Goal: Communication & Community: Answer question/provide support

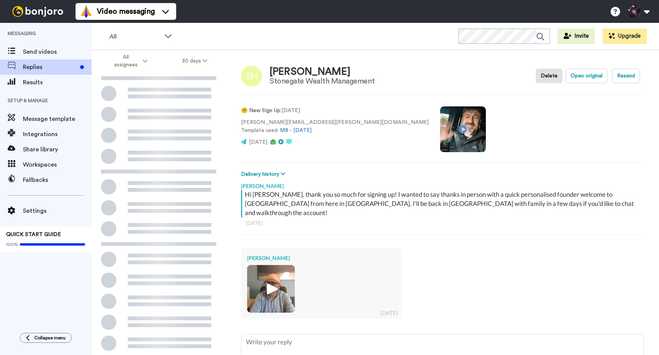
click at [273, 281] on img at bounding box center [271, 288] width 21 height 21
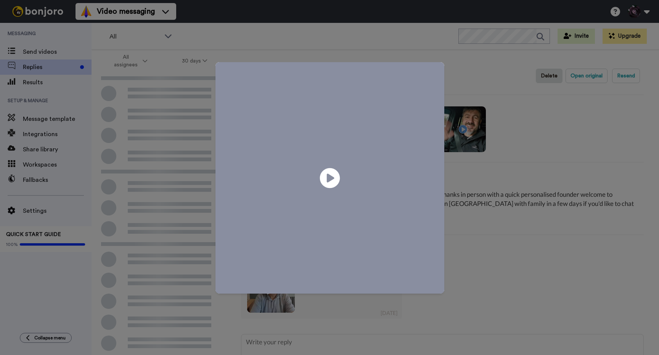
click at [327, 180] on icon "Play/Pause" at bounding box center [330, 178] width 20 height 36
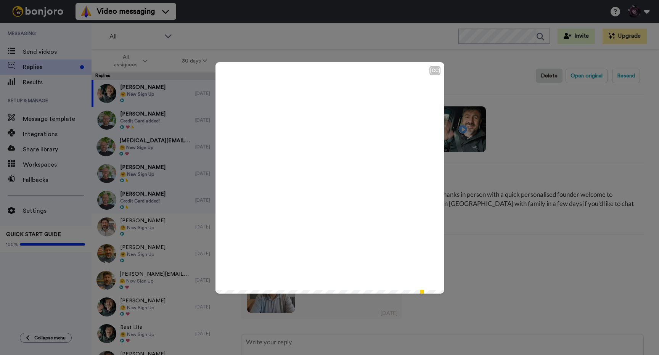
click at [480, 241] on div "CC Play/Pause 0:54 / 0:54" at bounding box center [329, 177] width 659 height 355
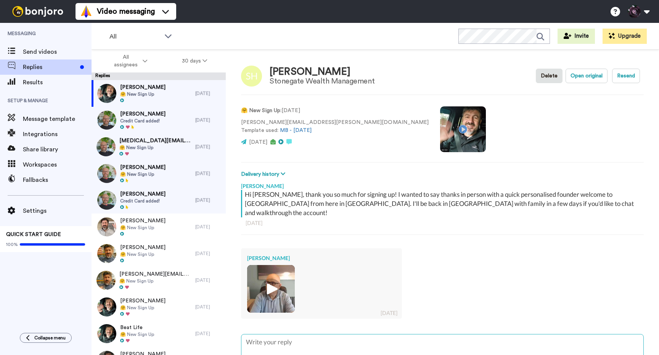
click at [310, 334] on textarea at bounding box center [442, 358] width 402 height 49
type textarea "C"
type textarea "x"
type textarea "Ch"
type textarea "x"
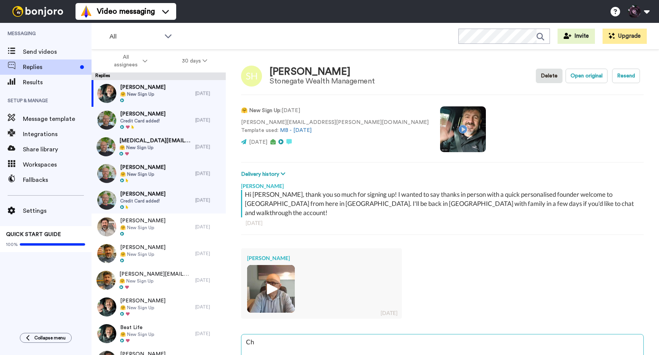
type textarea "Che"
type textarea "x"
type textarea "Chee"
type textarea "x"
type textarea "Cheer"
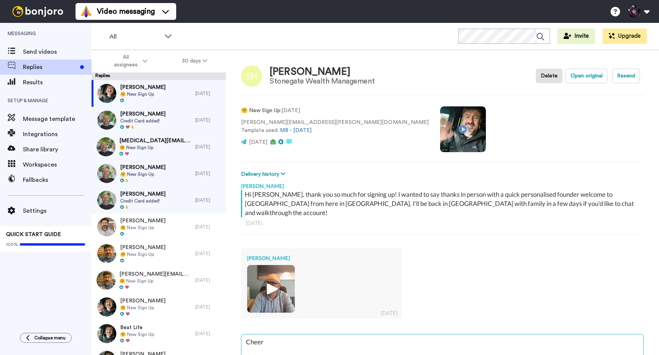
type textarea "x"
type textarea "Cheers"
type textarea "x"
type textarea "Cheers"
type textarea "x"
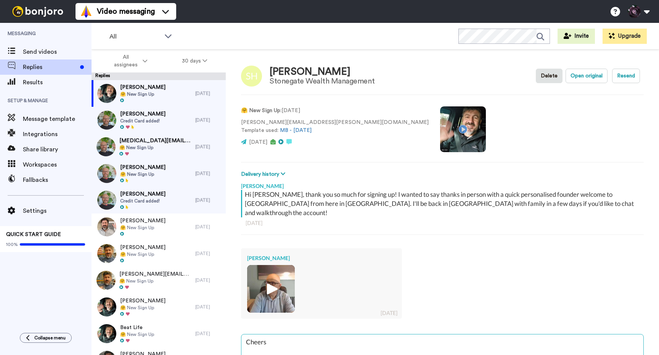
type textarea "Cheers S"
type textarea "x"
type textarea "Cheers St"
type textarea "x"
type textarea "Cheers Ste"
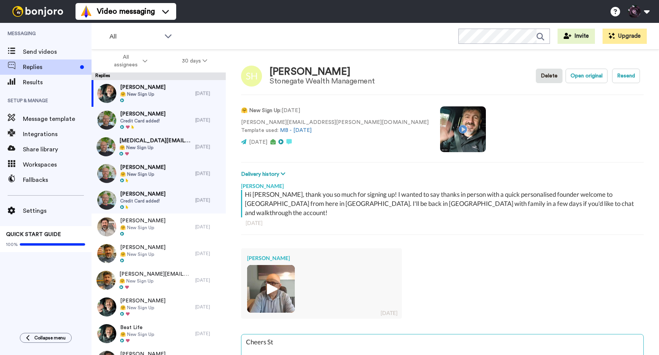
type textarea "x"
type textarea "Cheers Stev"
type textarea "x"
type textarea "Cheers [PERSON_NAME]"
type textarea "x"
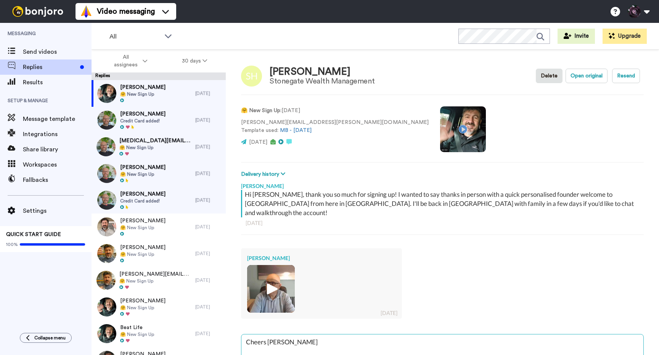
type textarea "Cheers [PERSON_NAME],"
type textarea "x"
type textarea "Cheers [PERSON_NAME],"
type textarea "x"
type textarea "Cheers [PERSON_NAME], n"
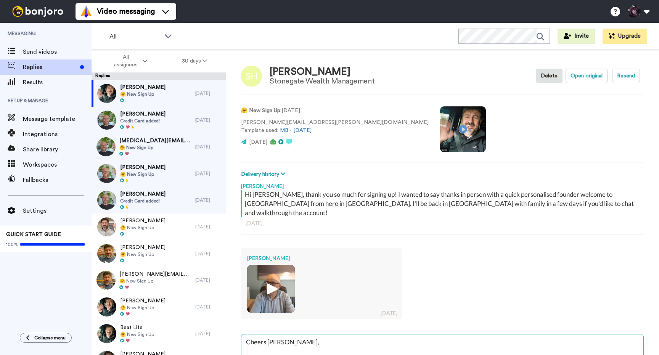
type textarea "x"
type textarea "Cheers [PERSON_NAME],"
type textarea "x"
type textarea "Cheers [PERSON_NAME], e"
type textarea "x"
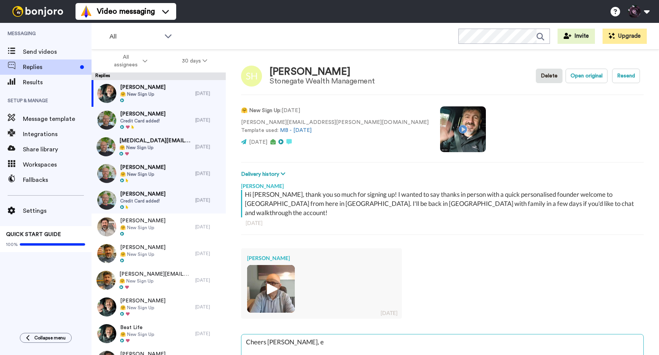
type textarea "Cheers [PERSON_NAME], en"
type textarea "x"
type textarea "Cheers [PERSON_NAME], enj"
type textarea "x"
type textarea "Cheers [PERSON_NAME], enjo"
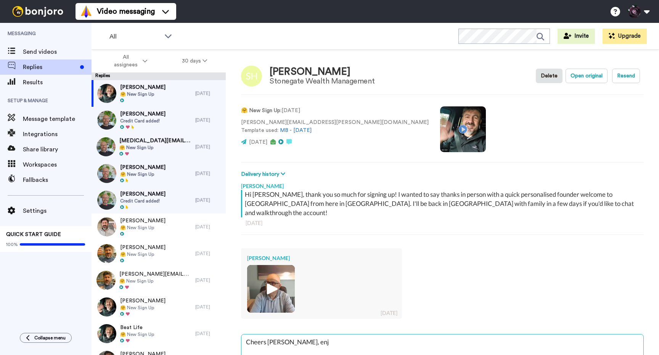
type textarea "x"
type textarea "Cheers [PERSON_NAME], enjoy"
type textarea "x"
type textarea "Cheers [PERSON_NAME], enjoy"
type textarea "x"
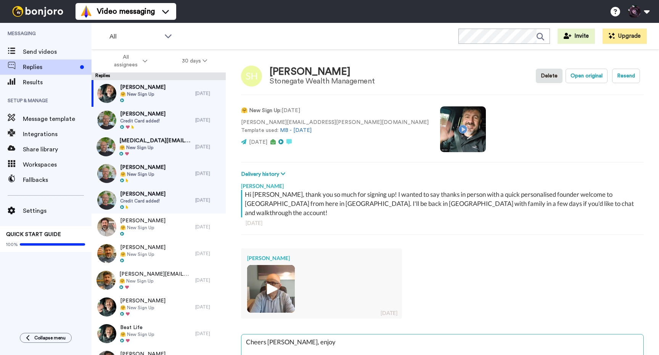
type textarea "Cheers [PERSON_NAME], enjoy t"
type textarea "x"
type textarea "Cheers [PERSON_NAME], enjoy th"
type textarea "x"
type textarea "Cheers [PERSON_NAME], enjoy the"
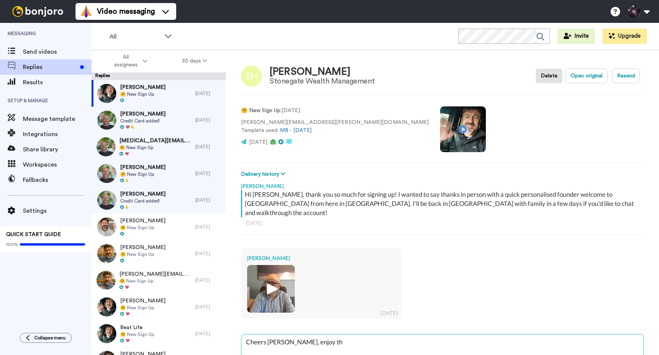
type textarea "x"
type textarea "Cheers [PERSON_NAME], enjoy the"
type textarea "x"
type textarea "Cheers [PERSON_NAME], enjoy the h"
type textarea "x"
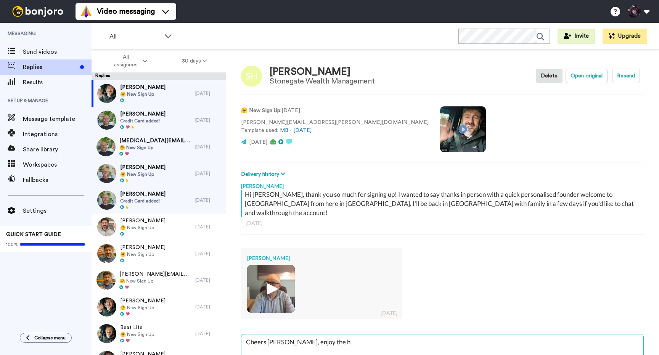
type textarea "Cheers [PERSON_NAME], enjoy the ho"
type textarea "x"
type textarea "Cheers [PERSON_NAME], enjoy the hol"
type textarea "x"
type textarea "Cheers [PERSON_NAME], enjoy the [DATE]"
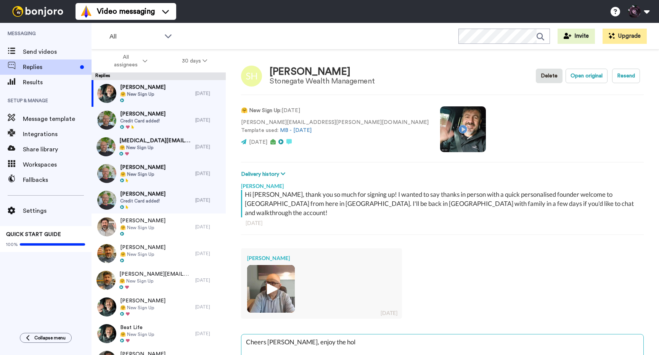
type textarea "x"
type textarea "Cheers [PERSON_NAME], enjoy the holid"
type textarea "x"
type textarea "Cheers [PERSON_NAME], enjoy the holida"
type textarea "x"
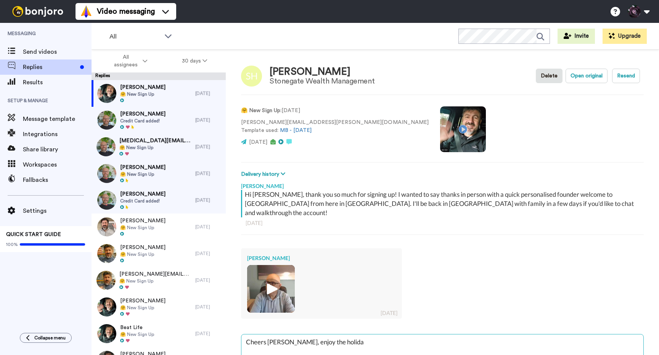
type textarea "Cheers [PERSON_NAME], enjoy the holiday"
type textarea "x"
type textarea "Cheers [PERSON_NAME], enjoy the holiday,"
type textarea "x"
type textarea "Cheers [PERSON_NAME], enjoy the holiday,"
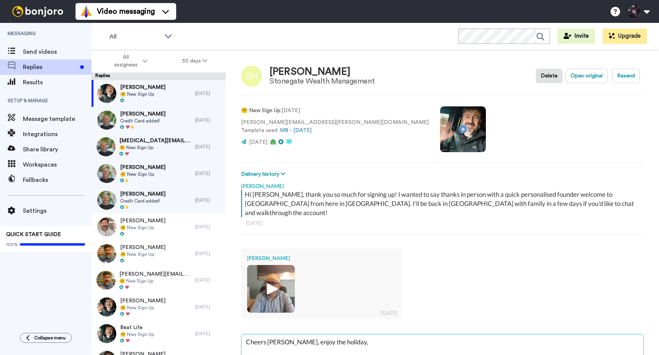
type textarea "x"
type textarea "Cheers [PERSON_NAME], enjoy the holiday, l"
type textarea "x"
type textarea "Cheers [PERSON_NAME], enjoy the holiday, le"
type textarea "x"
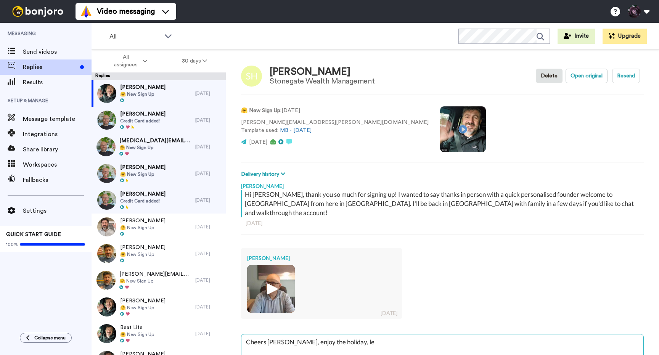
type textarea "Cheers [PERSON_NAME], enjoy the holiday, let"
type textarea "x"
type textarea "Cheers [PERSON_NAME], enjoy the holiday, lets"
type textarea "x"
type textarea "Cheers [PERSON_NAME], enjoy the holiday, lets"
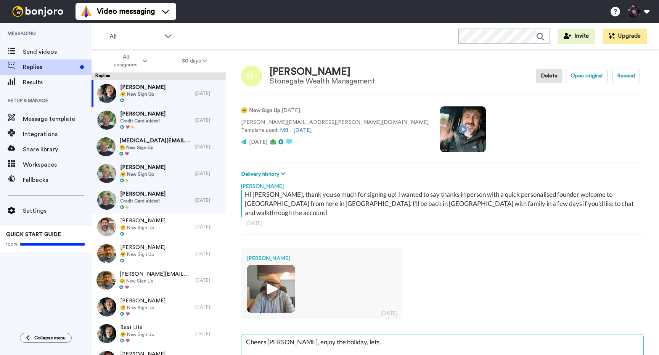
type textarea "x"
type textarea "Cheers [PERSON_NAME], enjoy the holiday, lets c"
type textarea "x"
type textarea "Cheers [PERSON_NAME], enjoy the holiday, lets ch"
type textarea "x"
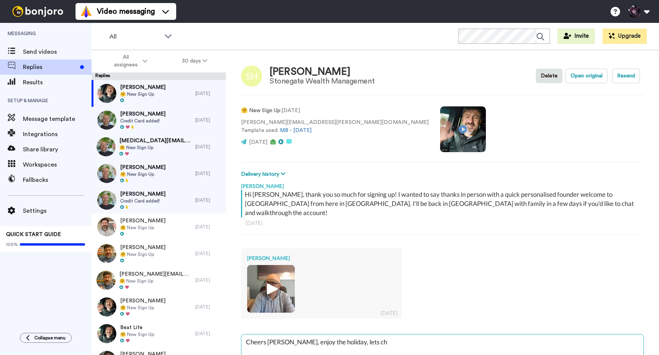
type textarea "Cheers [PERSON_NAME], enjoy the holiday, lets cha"
type textarea "x"
type textarea "Cheers [PERSON_NAME], enjoy the holiday, lets chat"
type textarea "x"
type textarea "Cheers [PERSON_NAME], enjoy the holiday, lets chat"
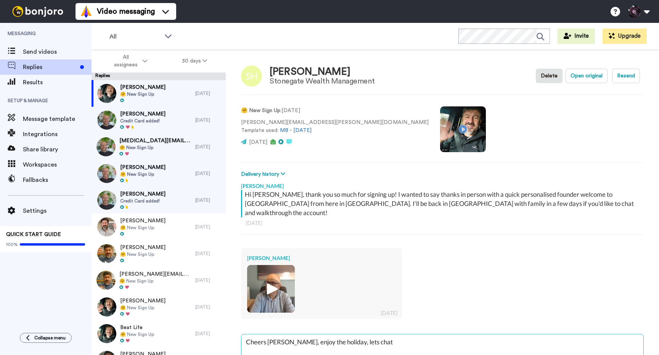
type textarea "x"
type textarea "Cheers [PERSON_NAME], enjoy the holiday, lets chat w"
type textarea "x"
type textarea "Cheers [PERSON_NAME], enjoy the holiday, lets chat wh"
type textarea "x"
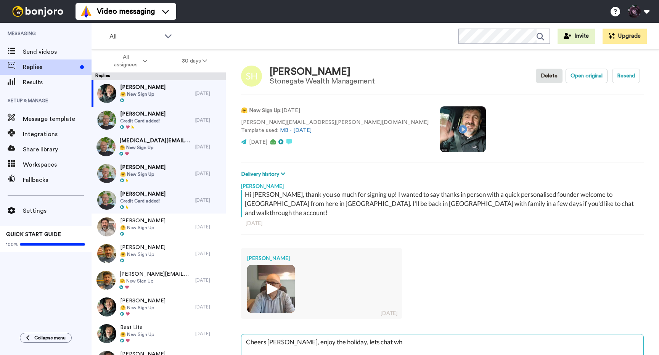
type textarea "Cheers [PERSON_NAME], enjoy the holiday, lets chat whe"
type textarea "x"
type textarea "Cheers [PERSON_NAME], enjoy the holiday, lets chat when"
type textarea "x"
type textarea "Cheers [PERSON_NAME], enjoy the holiday, lets chat when"
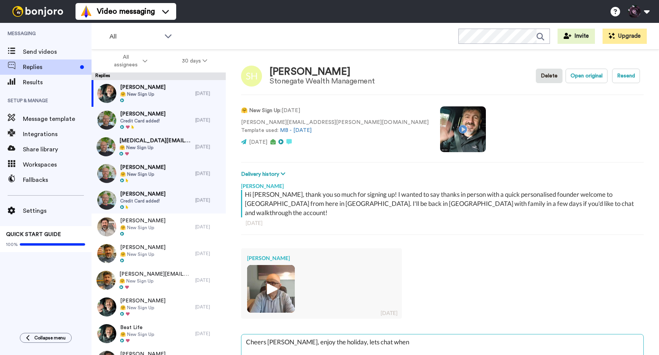
type textarea "x"
type textarea "Cheers [PERSON_NAME], enjoy the holiday, lets chat when o"
type textarea "x"
type textarea "Cheers [PERSON_NAME], enjoy the holiday, lets chat when ou"
type textarea "x"
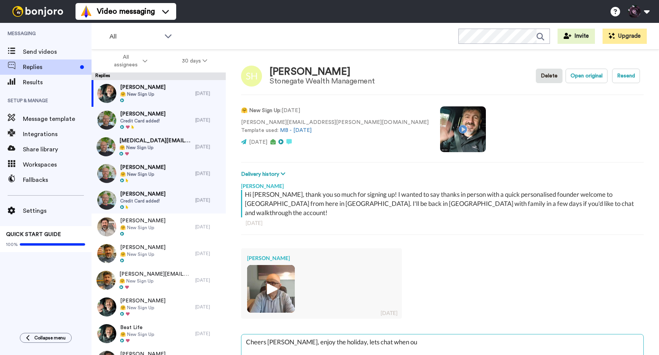
type textarea "Cheers [PERSON_NAME], enjoy the holiday, lets chat when o"
type textarea "x"
type textarea "Cheers [PERSON_NAME], enjoy the holiday, lets chat when"
type textarea "x"
type textarea "Cheers [PERSON_NAME], enjoy the holiday, lets chat when y"
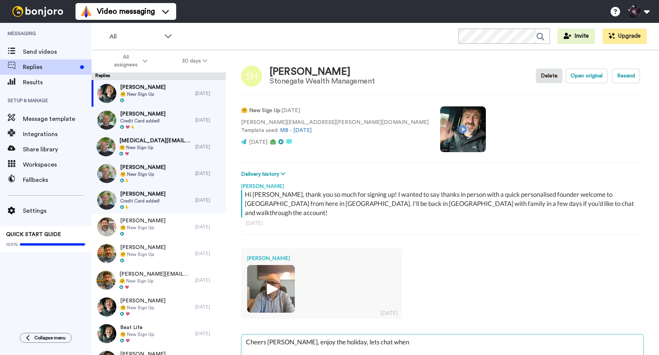
type textarea "x"
type textarea "Cheers [PERSON_NAME], enjoy the holiday, lets chat when yo"
type textarea "x"
type textarea "Cheers [PERSON_NAME], enjoy the holiday, lets chat when you"
type textarea "x"
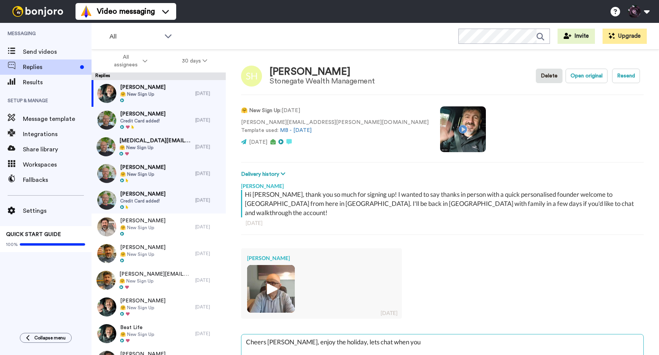
type textarea "Cheers [PERSON_NAME], enjoy the holiday, lets chat when you'"
type textarea "x"
type textarea "Cheers [PERSON_NAME], enjoy the holiday, lets chat when you'r"
type textarea "x"
type textarea "Cheers [PERSON_NAME], enjoy the holiday, lets chat when you're"
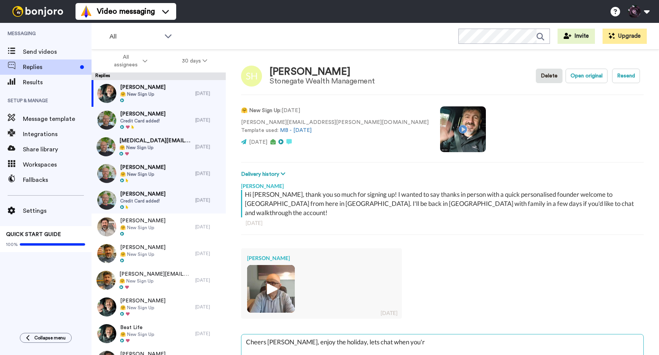
type textarea "x"
type textarea "Cheers [PERSON_NAME], enjoy the holiday, lets chat when you're"
type textarea "x"
type textarea "Cheers [PERSON_NAME], enjoy the holiday, lets chat when you're b"
type textarea "x"
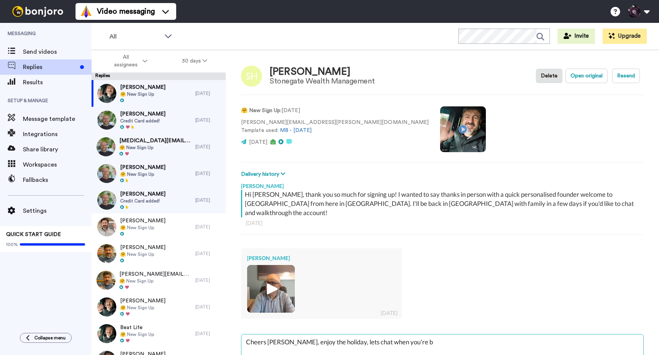
type textarea "Cheers [PERSON_NAME], enjoy the holiday, lets chat when you're ba"
type textarea "x"
type textarea "Cheers [PERSON_NAME], enjoy the holiday, lets chat when you're bac"
type textarea "x"
type textarea "Cheers [PERSON_NAME], enjoy the holiday, lets chat when you're back"
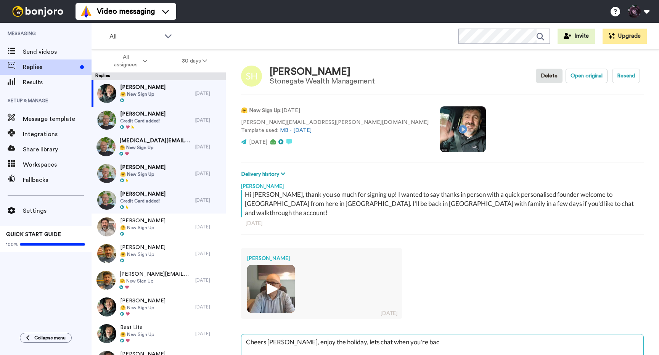
type textarea "x"
type textarea "Cheers [PERSON_NAME], enjoy the holiday, lets chat when you're back"
type textarea "x"
type textarea "Cheers [PERSON_NAME], enjoy the holiday, lets chat when you're back -="
type textarea "x"
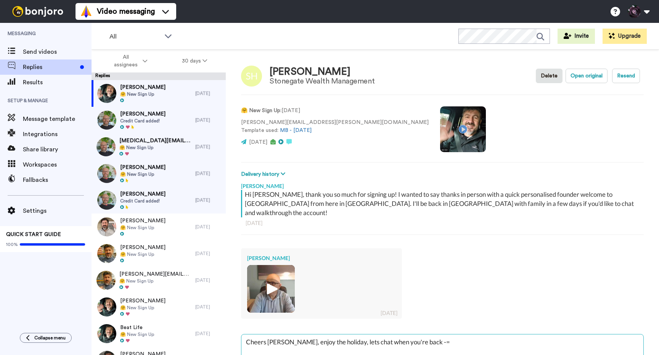
type textarea "Cheers [PERSON_NAME], enjoy the holiday, lets chat when you're back -="
type textarea "x"
type textarea "Cheers [PERSON_NAME], enjoy the holiday, lets chat when you're back -="
type textarea "x"
type textarea "Cheers [PERSON_NAME], enjoy the holiday, lets chat when you're back -"
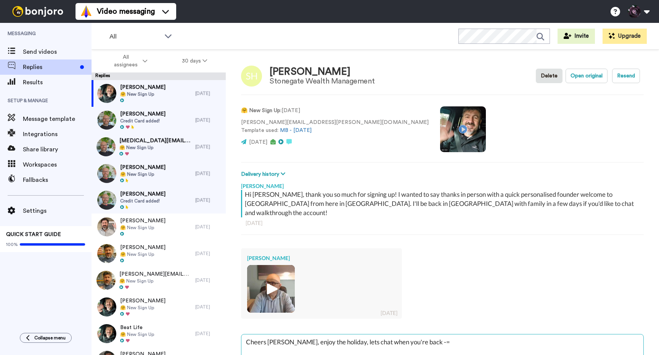
type textarea "x"
type textarea "Cheers [PERSON_NAME], enjoy the holiday, lets chat when you're back -"
type textarea "x"
type textarea "Cheers [PERSON_NAME], enjoy the holiday, lets chat when you're back - y"
type textarea "x"
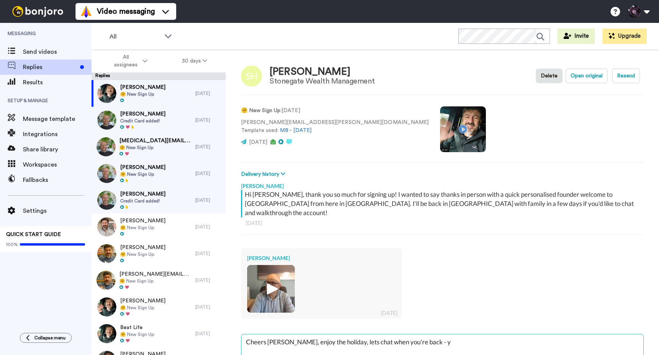
type textarea "Cheers [PERSON_NAME], enjoy the holiday, lets chat when you're back - yo"
type textarea "x"
type textarea "Cheers [PERSON_NAME], enjoy the holiday, lets chat when you're back - you"
type textarea "x"
type textarea "Cheers [PERSON_NAME], enjoy the holiday, lets chat when you're back - you'"
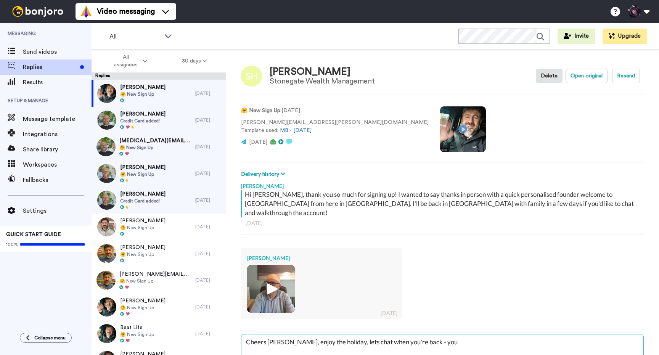
type textarea "x"
type textarea "Cheers [PERSON_NAME], enjoy the holiday, lets chat when you're back - you'v"
type textarea "x"
type textarea "Cheers [PERSON_NAME], enjoy the holiday, lets chat when you're back - you've"
type textarea "x"
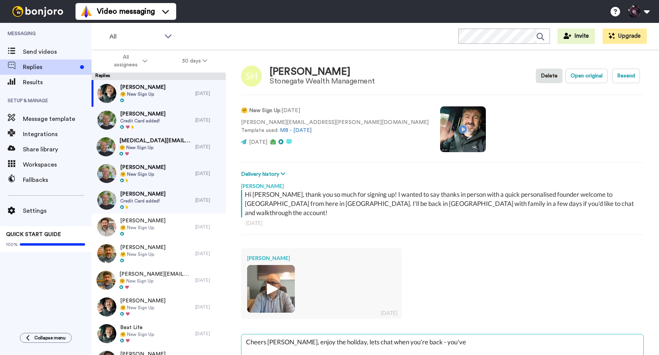
type textarea "Cheers [PERSON_NAME], enjoy the holiday, lets chat when you're back - you've"
type textarea "x"
type textarea "Cheers [PERSON_NAME], enjoy the holiday, lets chat when you're back - you've t"
type textarea "x"
type textarea "Cheers [PERSON_NAME], enjoy the holiday, lets chat when you're back - you've ti"
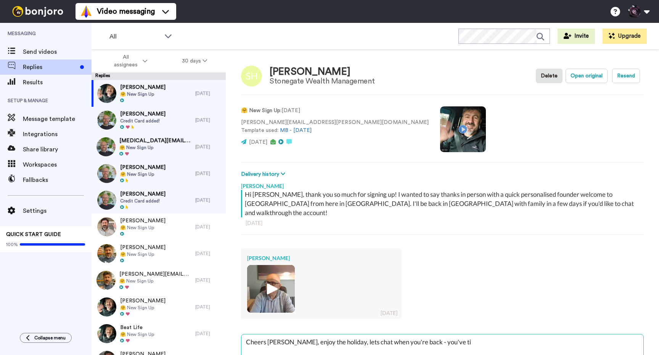
type textarea "x"
type textarea "Cheers [PERSON_NAME], enjoy the holiday, lets chat when you're back - you've [P…"
type textarea "x"
type textarea "Cheers [PERSON_NAME], enjoy the holiday, lets chat when you're back - you've ti…"
type textarea "x"
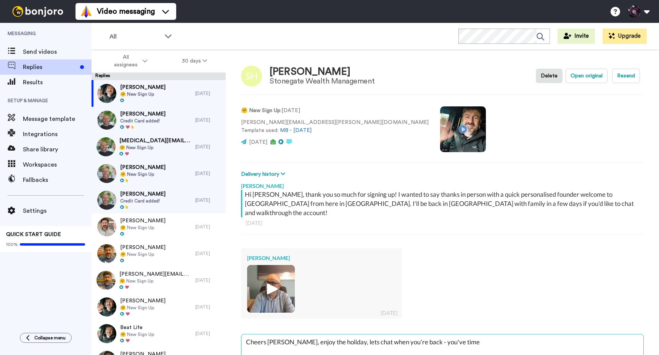
type textarea "Cheers [PERSON_NAME], enjoy the holiday, lets chat when you're back - you've ti…"
type textarea "x"
type textarea "Cheers [PERSON_NAME], enjoy the holiday, lets chat when you're back - you've ti…"
type textarea "x"
type textarea "Cheers [PERSON_NAME], enjoy the holiday, lets chat when you're back - you've ti…"
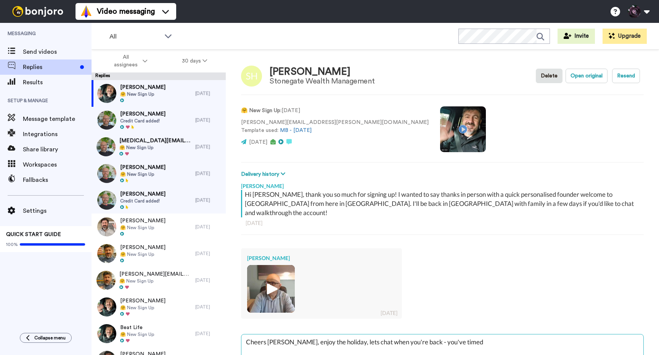
type textarea "x"
type textarea "Cheers [PERSON_NAME], enjoy the holiday, lets chat when you're back - you've ti…"
type textarea "x"
type textarea "Cheers [PERSON_NAME], enjoy the holiday, lets chat when you're back - you've ti…"
type textarea "x"
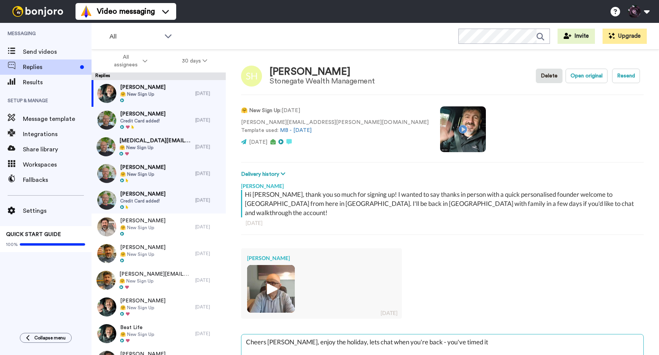
type textarea "Cheers [PERSON_NAME], enjoy the holiday, lets chat when you're back - you've ti…"
type textarea "x"
type textarea "Cheers [PERSON_NAME], enjoy the holiday, lets chat when you're back - you've ti…"
type textarea "x"
type textarea "Cheers [PERSON_NAME], enjoy the holiday, lets chat when you're back - you've ti…"
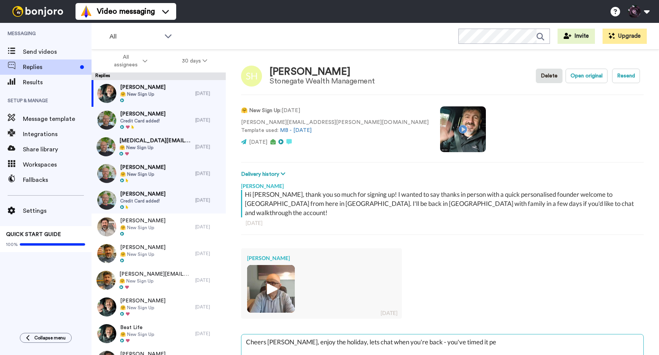
type textarea "x"
type textarea "Cheers [PERSON_NAME], enjoy the holiday, lets chat when you're back - you've ti…"
type textarea "x"
type textarea "Cheers [PERSON_NAME], enjoy the holiday, lets chat when you're back - you've ti…"
type textarea "x"
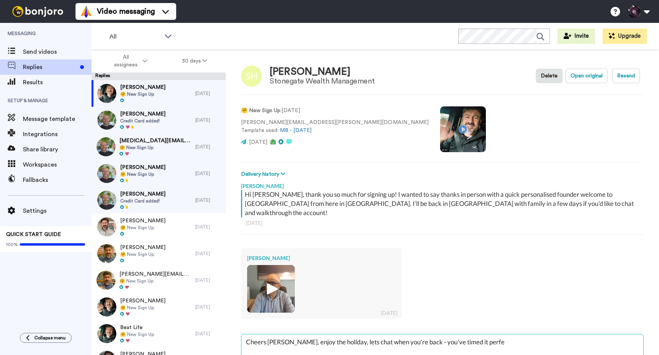
type textarea "Cheers [PERSON_NAME], enjoy the holiday, lets chat when you're back - you've ti…"
type textarea "x"
type textarea "Cheers [PERSON_NAME], enjoy the holiday, lets chat when you're back - you've ti…"
type textarea "x"
type textarea "Cheers [PERSON_NAME], enjoy the holiday, lets chat when you're back - you've ti…"
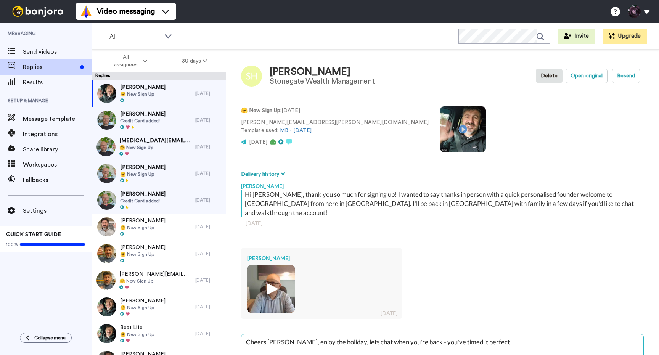
type textarea "x"
type textarea "Cheers [PERSON_NAME], enjoy the holiday, lets chat when you're back - you've ti…"
type textarea "x"
type textarea "Cheers [PERSON_NAME], enjoy the holiday, lets chat when you're back - you've ti…"
type textarea "x"
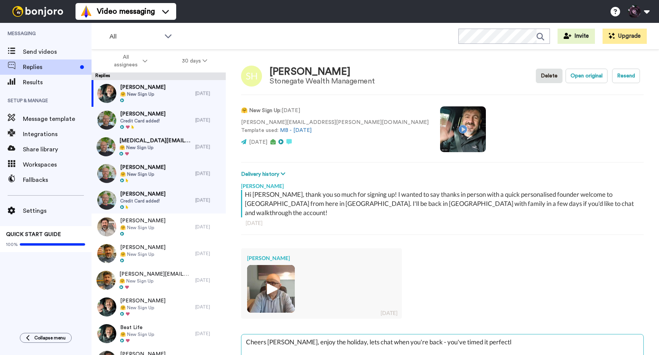
type textarea "Cheers [PERSON_NAME], enjoy the holiday, lets chat when you're back - you've ti…"
type textarea "x"
type textarea "Cheers [PERSON_NAME], enjoy the holiday, lets chat when you're back - you've ti…"
type textarea "x"
type textarea "Cheers [PERSON_NAME], enjoy the holiday, lets chat when you're back - you've ti…"
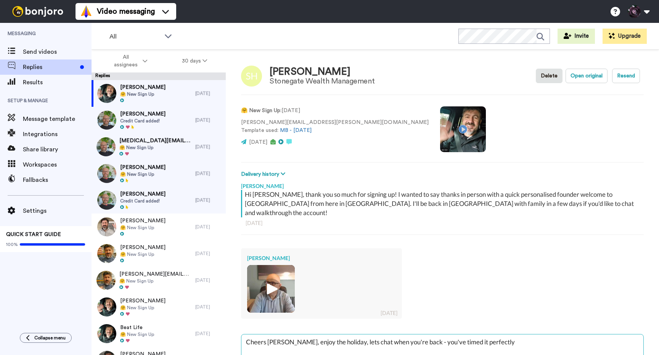
type textarea "x"
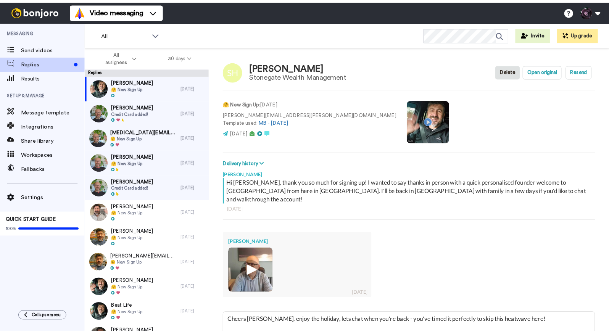
scroll to position [51, 0]
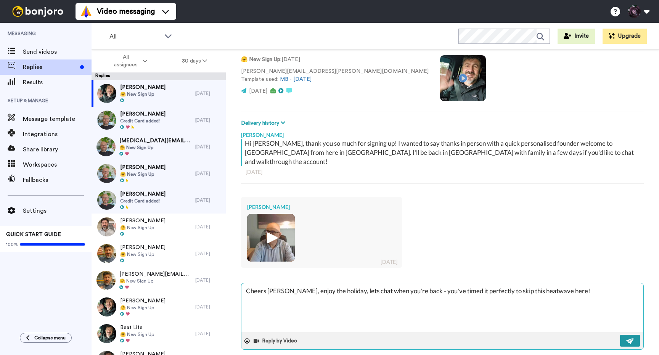
click at [632, 338] on img at bounding box center [630, 341] width 8 height 6
